Goal: Information Seeking & Learning: Check status

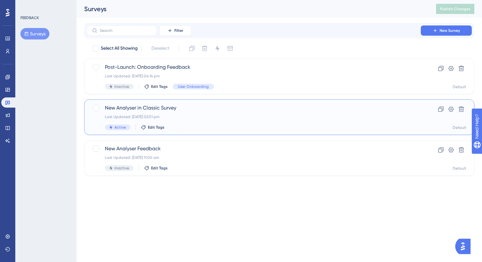
click at [176, 125] on div "Active Edit Tags" at bounding box center [254, 128] width 298 height 6
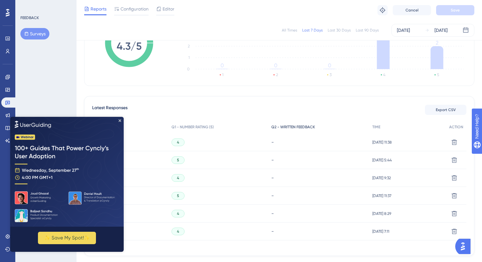
scroll to position [151, 0]
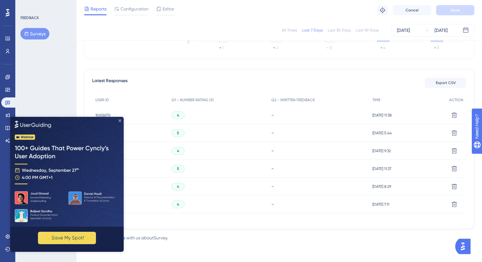
drag, startPoint x: 120, startPoint y: 120, endPoint x: 133, endPoint y: 236, distance: 116.7
click at [120, 120] on icon "Close Preview" at bounding box center [120, 120] width 3 height 3
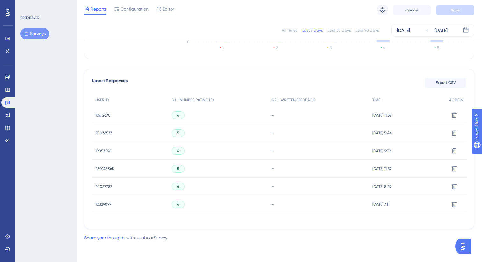
click at [100, 134] on span "20036533" at bounding box center [103, 133] width 17 height 5
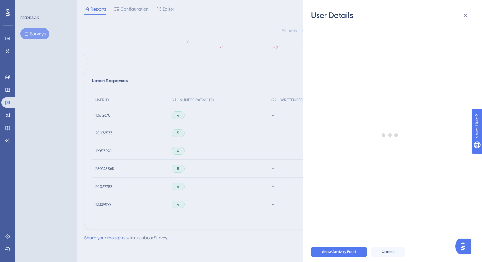
click at [100, 133] on div "User Details - # 20036533 User Attributes ( 9 ) Email Email - Signup Signup - L…" at bounding box center [241, 131] width 482 height 262
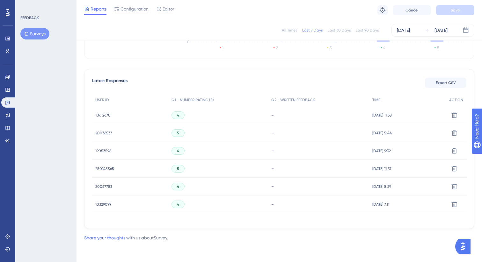
click at [103, 132] on span "20036533" at bounding box center [103, 133] width 17 height 5
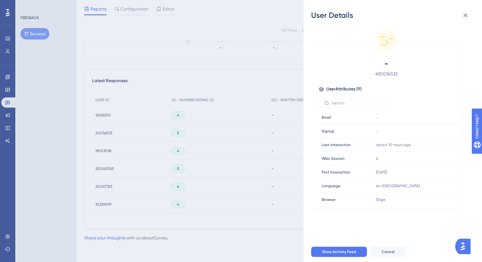
click at [390, 75] on span "# 20036533" at bounding box center [386, 74] width 112 height 8
copy span "20036533"
click at [251, 72] on div "User Details - # 20036533 User Attributes ( 9 ) Email Email - Signup Signup - L…" at bounding box center [241, 131] width 482 height 262
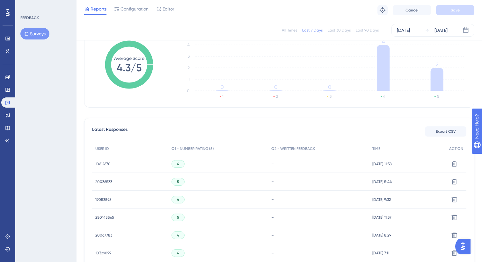
scroll to position [102, 0]
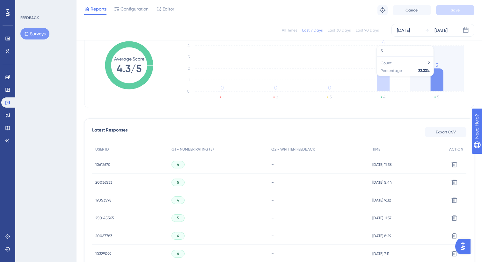
click at [425, 79] on icon "1 2 3 4 5 0 1 2 3 4 0 0 0 4 2" at bounding box center [320, 72] width 293 height 64
click at [438, 87] on icon at bounding box center [437, 80] width 13 height 23
click at [439, 78] on icon at bounding box center [437, 80] width 13 height 23
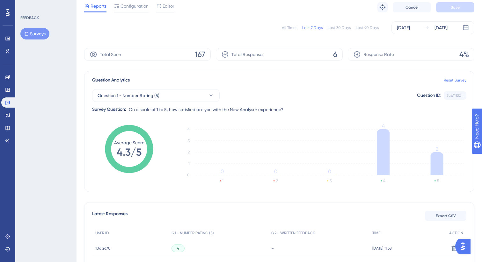
scroll to position [0, 0]
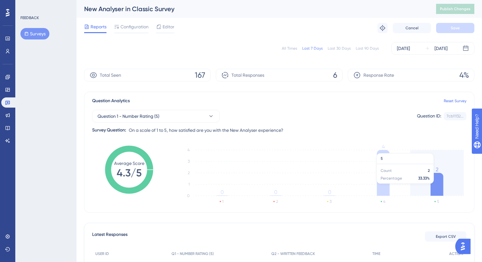
click at [439, 187] on icon at bounding box center [437, 184] width 13 height 23
click at [414, 176] on icon "1 2 3 4 5 0 1 2 3 4 0 0 0 4 2" at bounding box center [320, 176] width 293 height 64
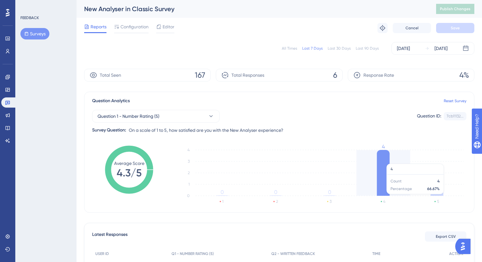
click at [404, 161] on icon "1 2 3 4 5 0 1 2 3 4 0 0 0 4 2" at bounding box center [320, 176] width 293 height 64
click at [378, 162] on icon at bounding box center [383, 173] width 13 height 46
